Goal: Information Seeking & Learning: Learn about a topic

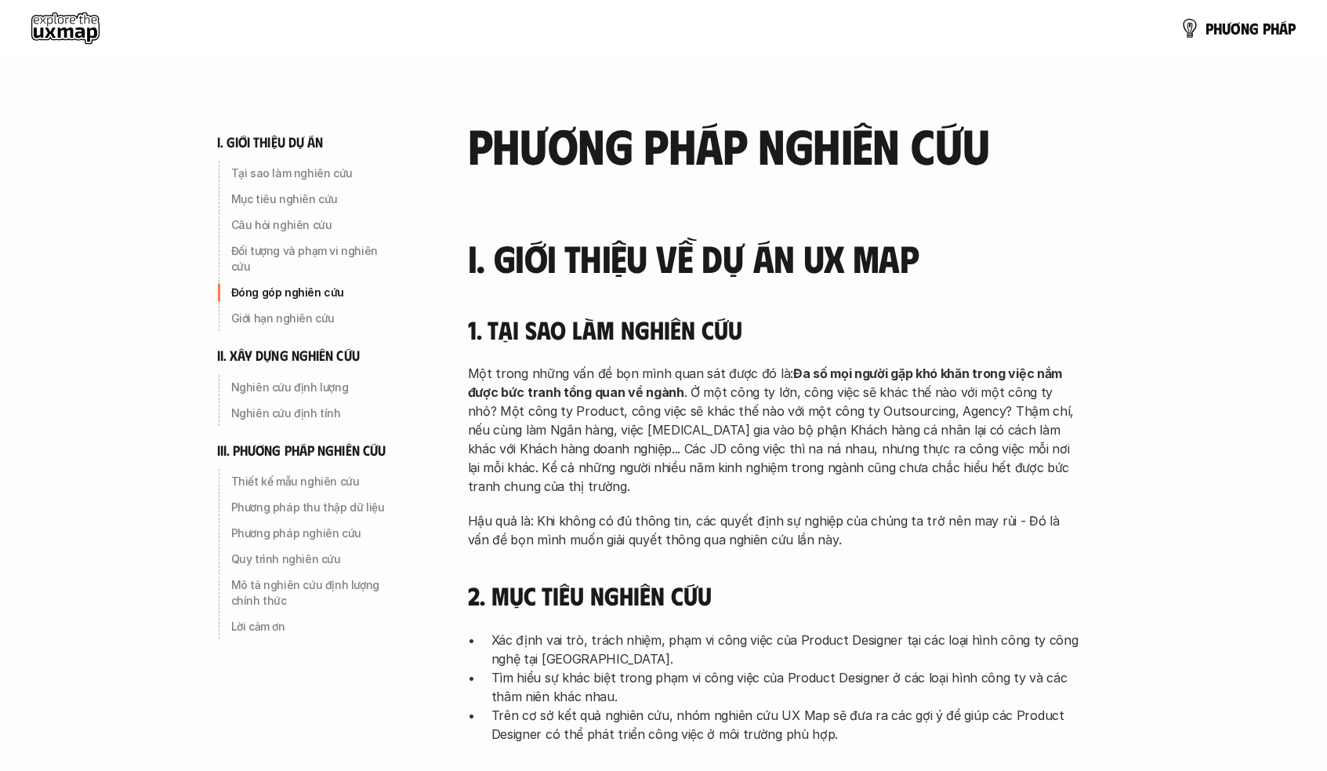
scroll to position [909, 0]
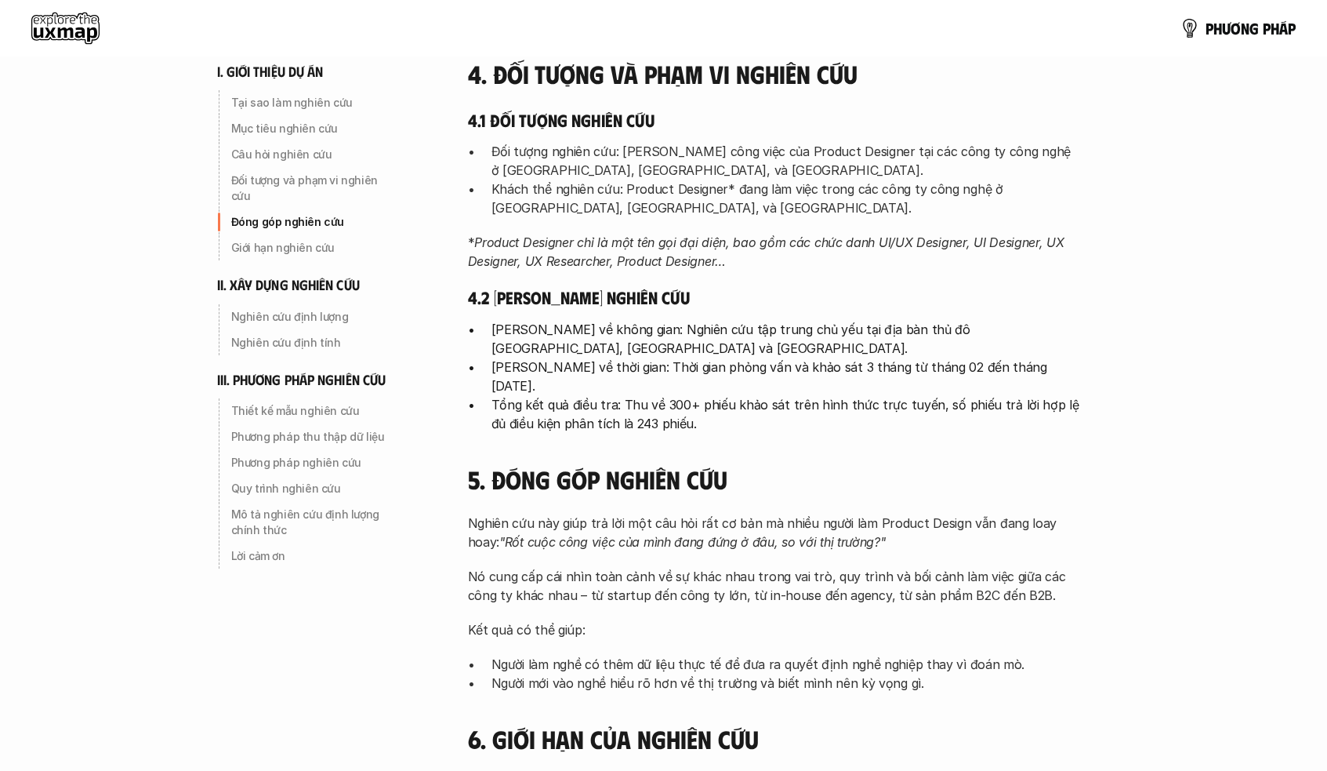
click at [1202, 47] on div "p h ư ơ n g p h á p" at bounding box center [663, 28] width 1327 height 56
click at [1210, 31] on p "p h ư ơ n g p h á p" at bounding box center [1251, 28] width 90 height 17
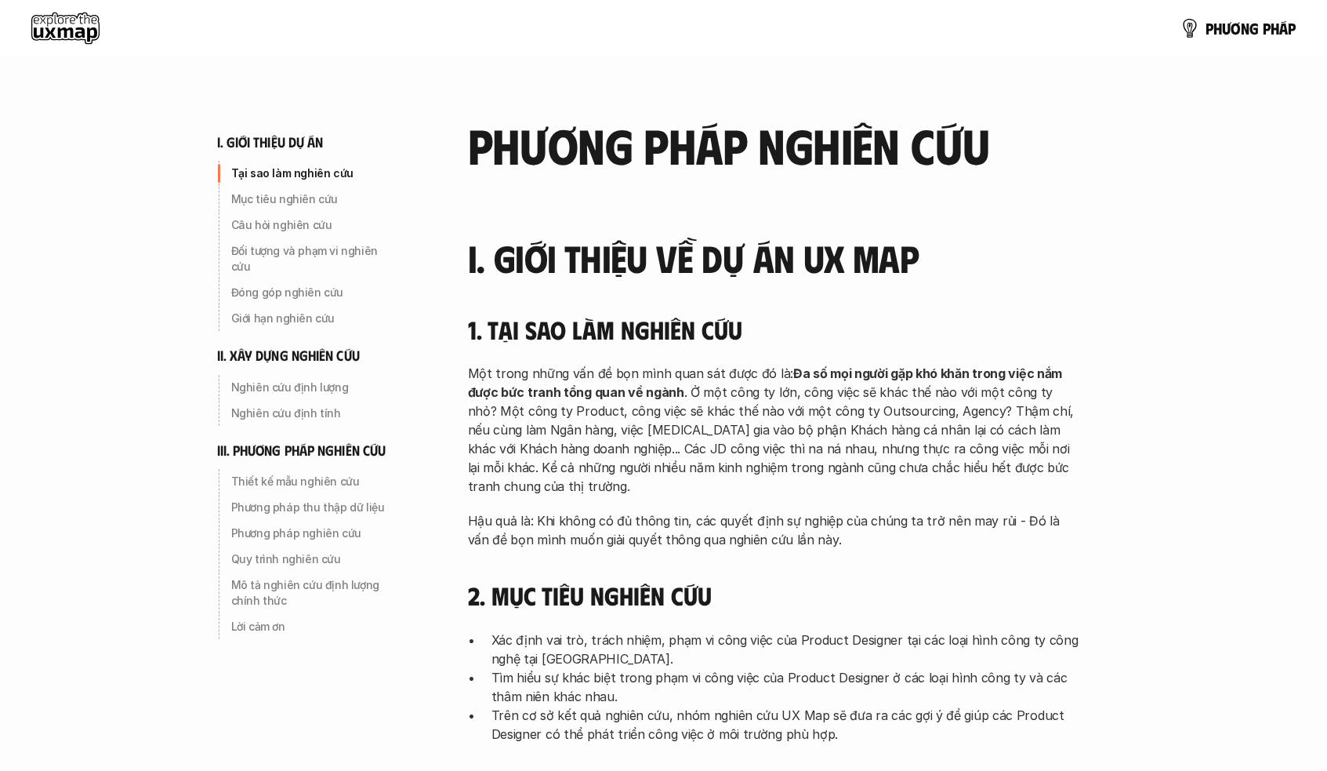
click at [74, 41] on use at bounding box center [65, 28] width 68 height 31
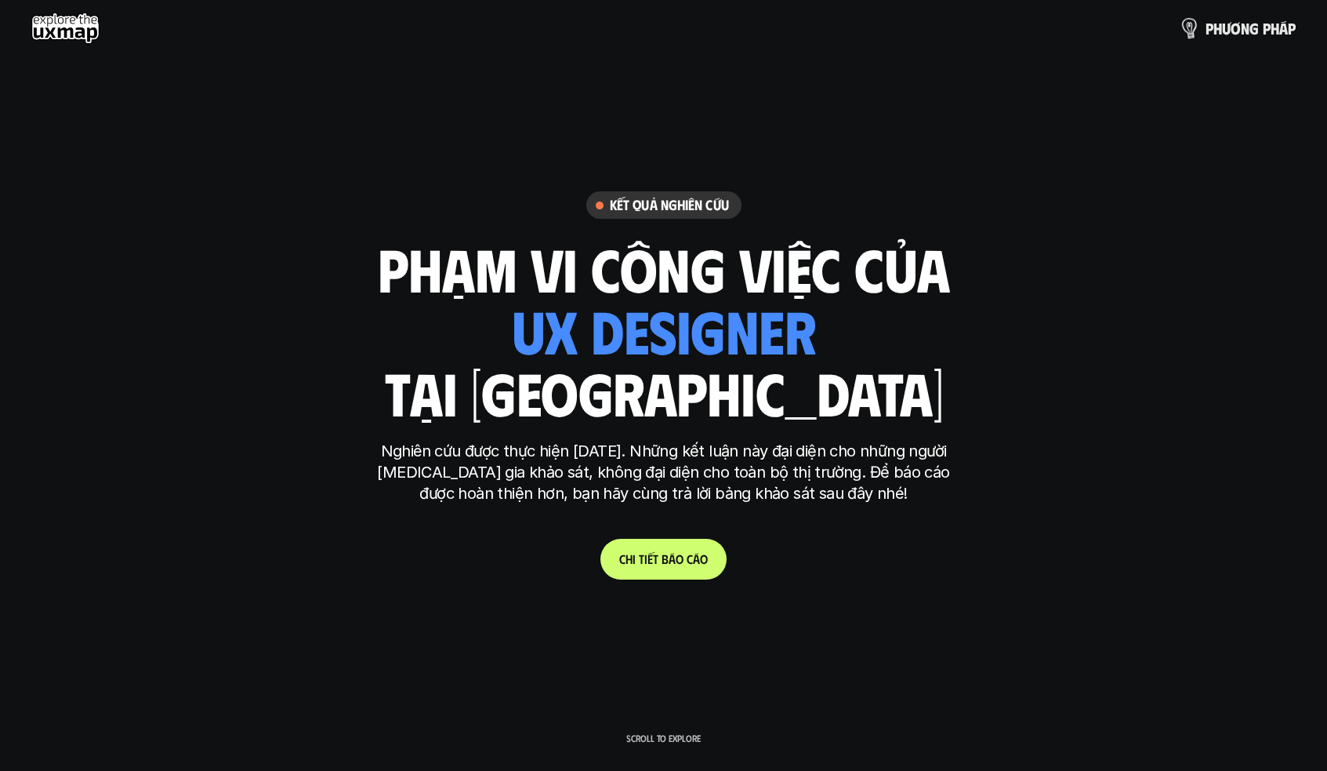
click at [1271, 41] on link "p h ư ơ n g p h á p" at bounding box center [1238, 28] width 115 height 31
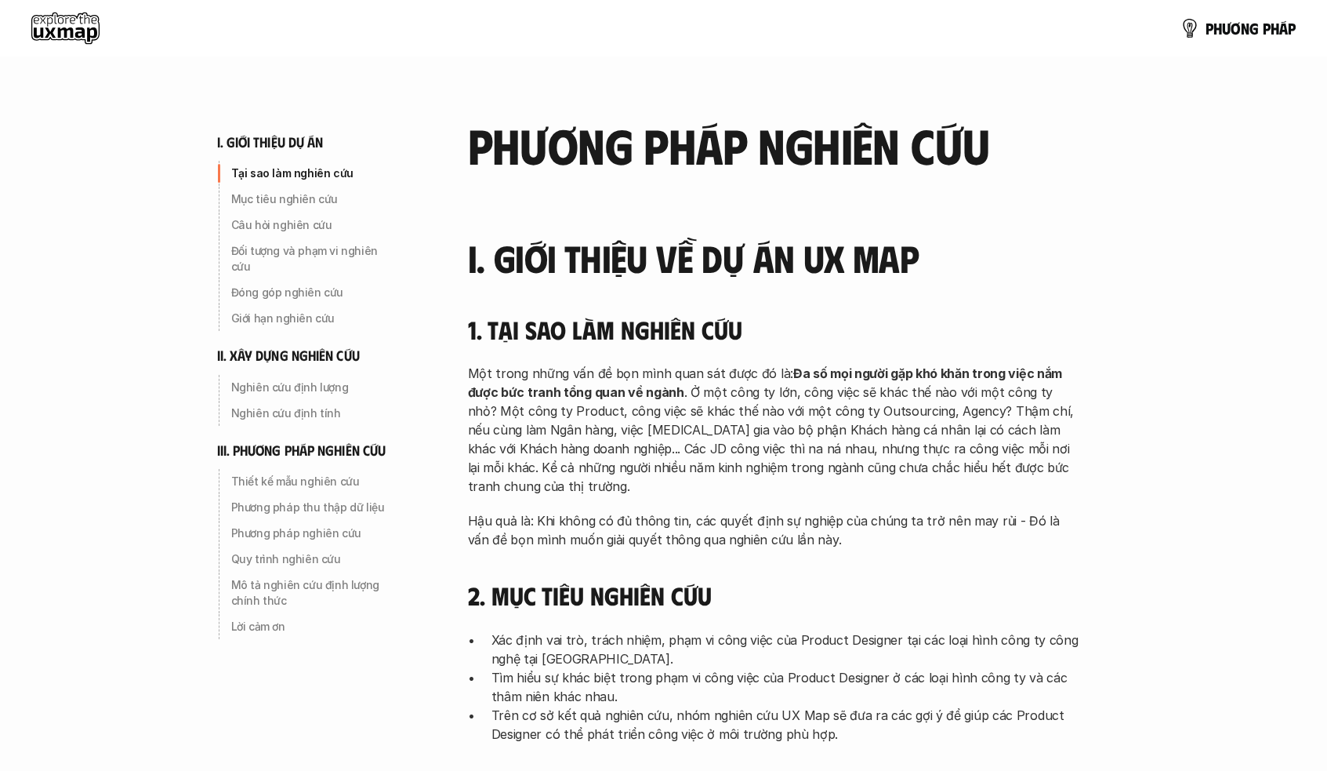
click at [80, 31] on use at bounding box center [65, 28] width 68 height 31
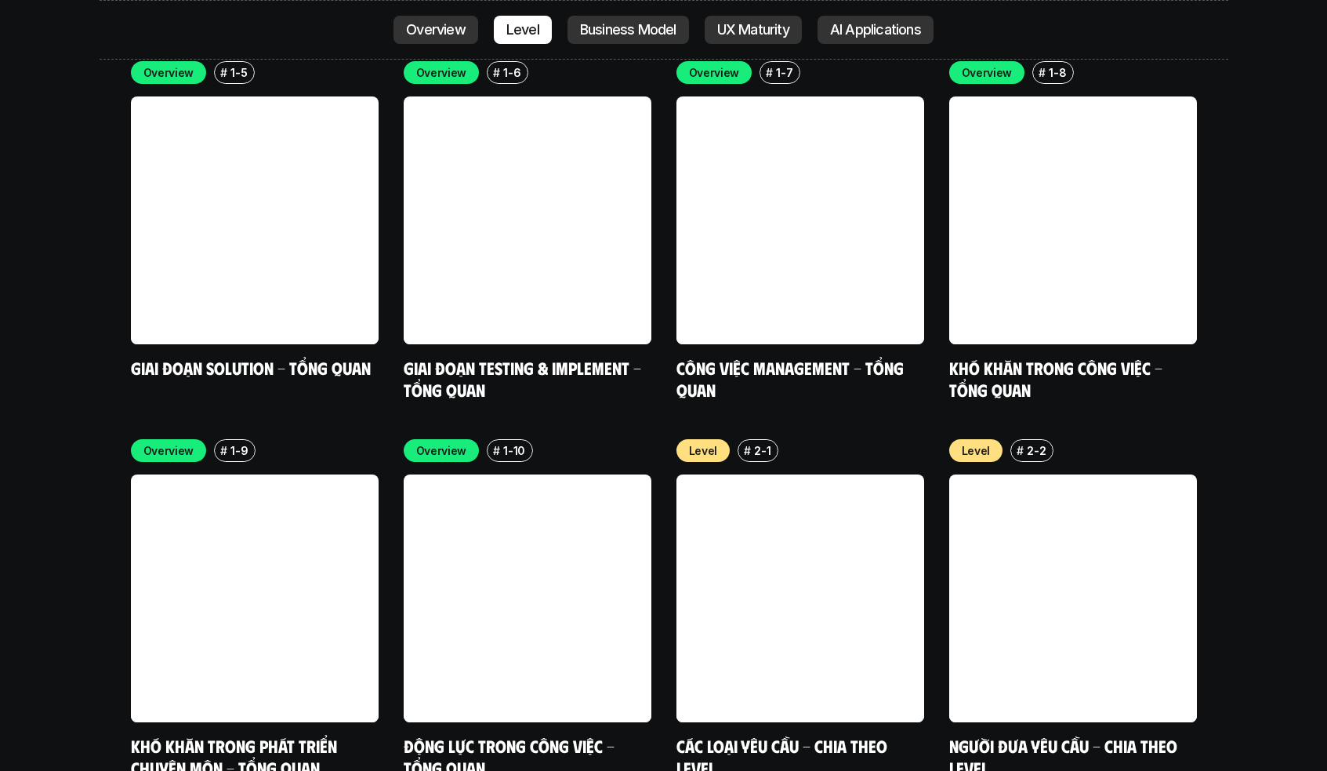
click at [383, 209] on div "Overview # 1-1 Các loại yêu cầu - Tổng quan Overview # 1-2 Người đưa yêu cầu - …" at bounding box center [664, 41] width 1066 height 717
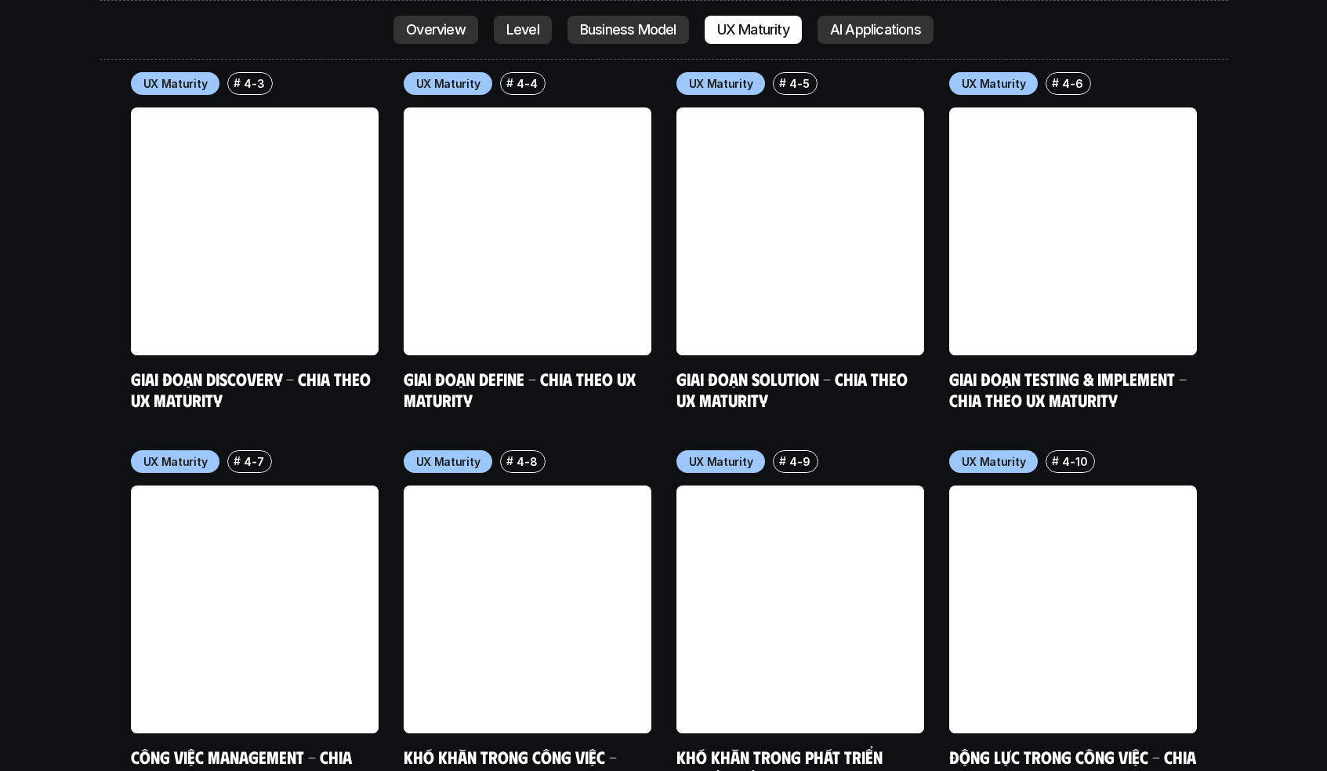
scroll to position [7760, 0]
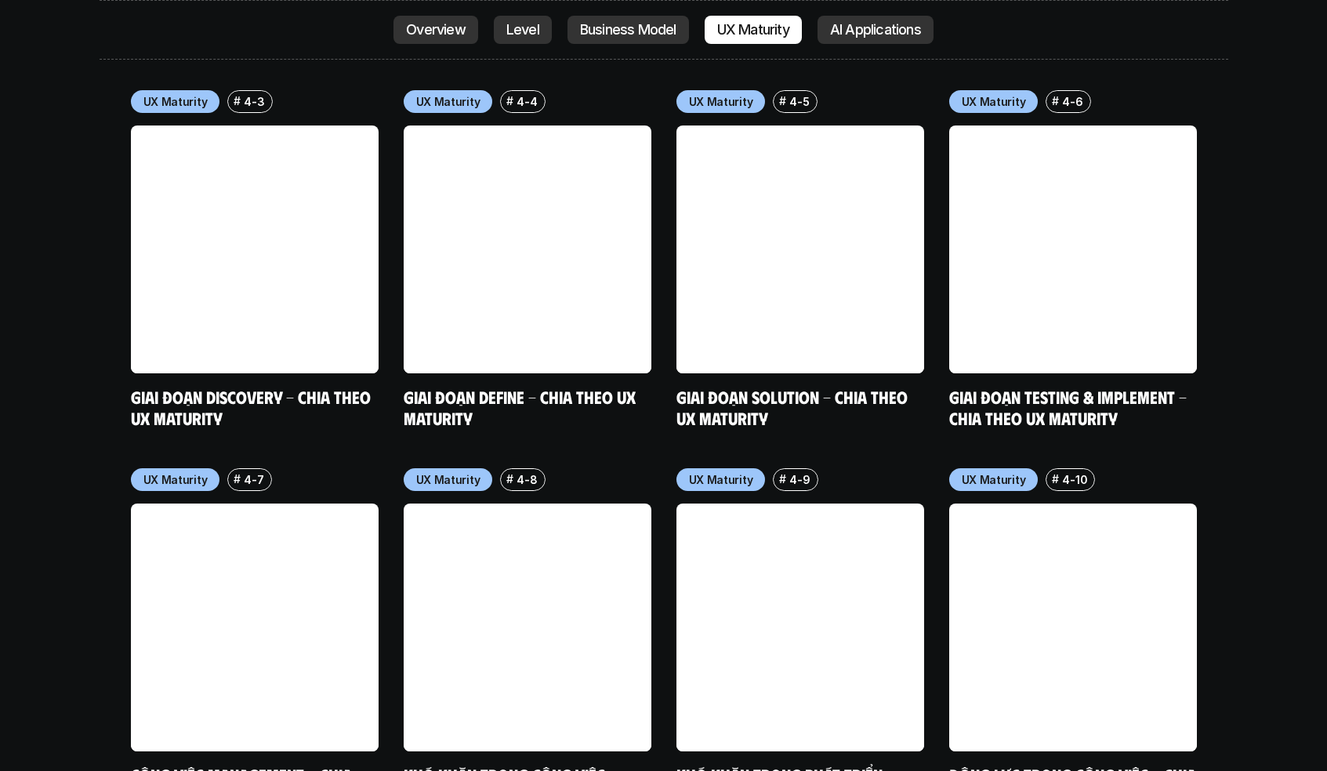
click at [247, 503] on link at bounding box center [255, 627] width 248 height 248
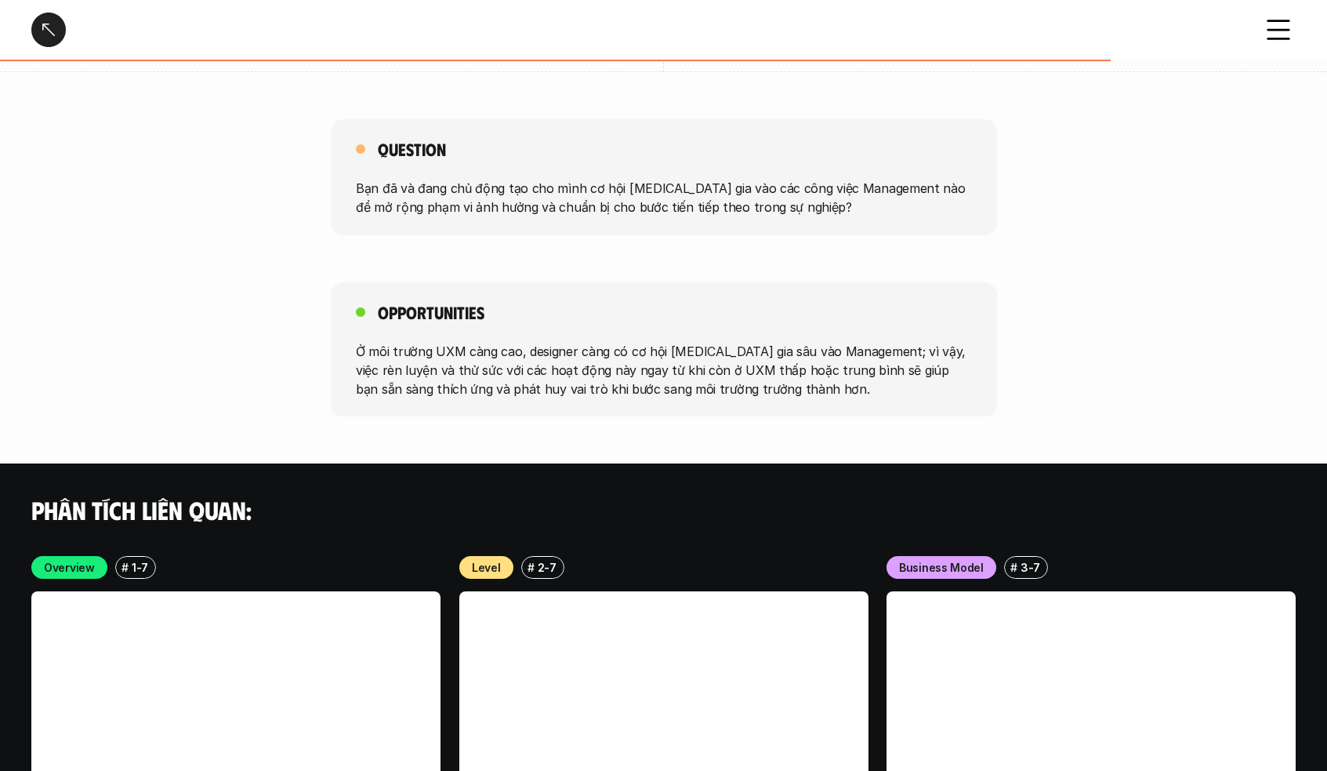
scroll to position [2939, 0]
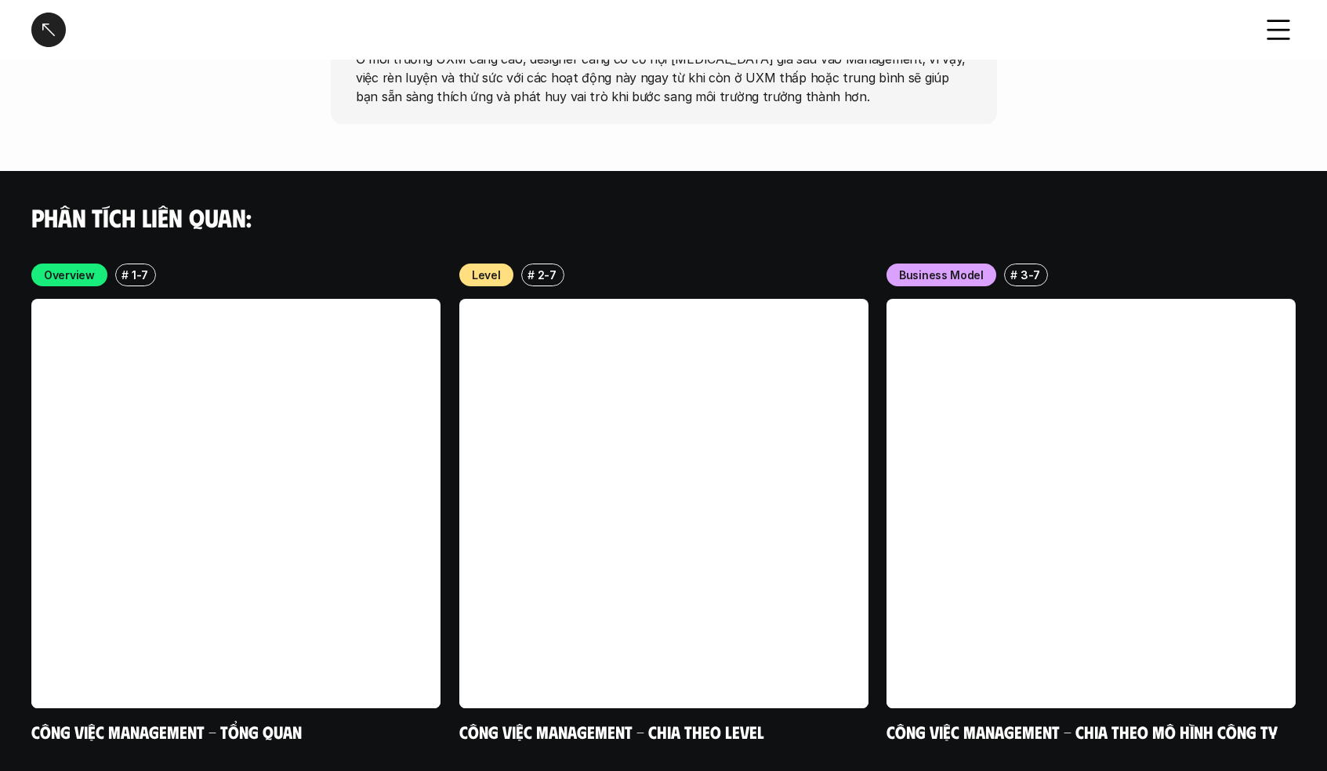
click at [54, 25] on div at bounding box center [48, 30] width 34 height 34
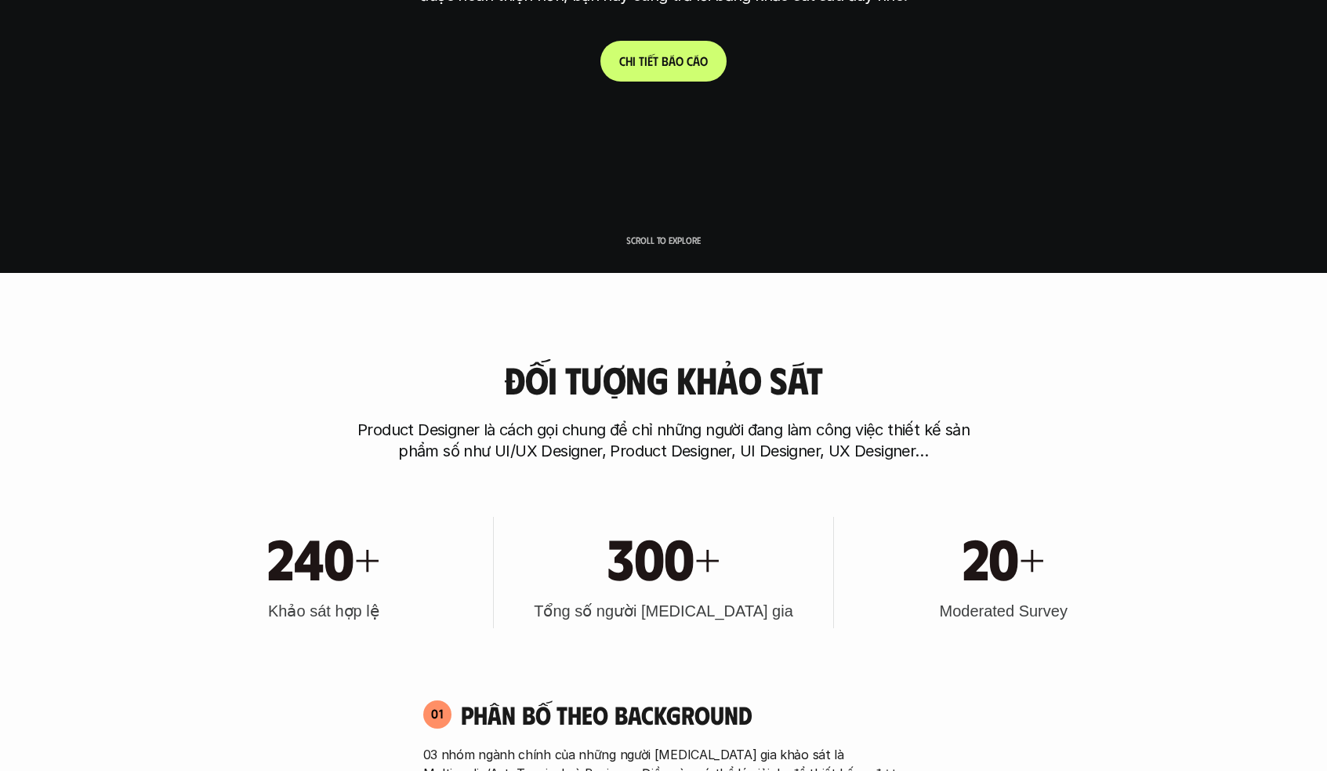
scroll to position [489, 0]
